Goal: Task Accomplishment & Management: Manage account settings

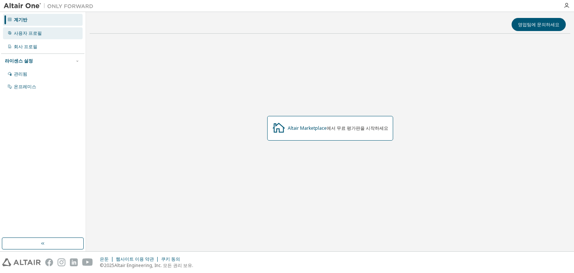
click at [33, 34] on font "사용자 프로필" at bounding box center [28, 33] width 28 height 6
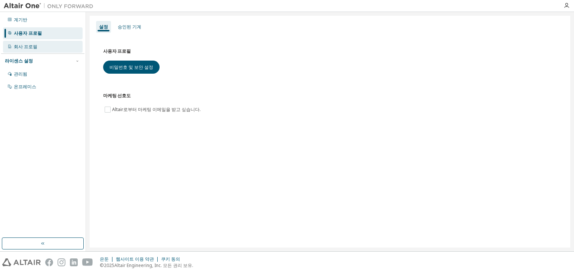
click at [39, 44] on div "회사 프로필" at bounding box center [43, 47] width 80 height 12
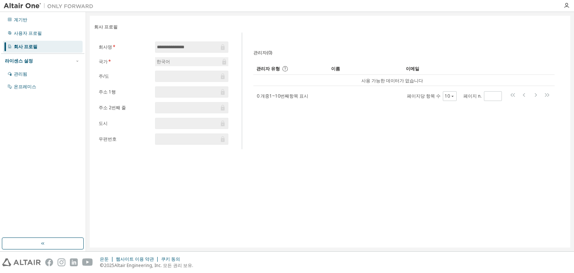
click at [327, 228] on div "**********" at bounding box center [330, 132] width 481 height 232
